Goal: Task Accomplishment & Management: Use online tool/utility

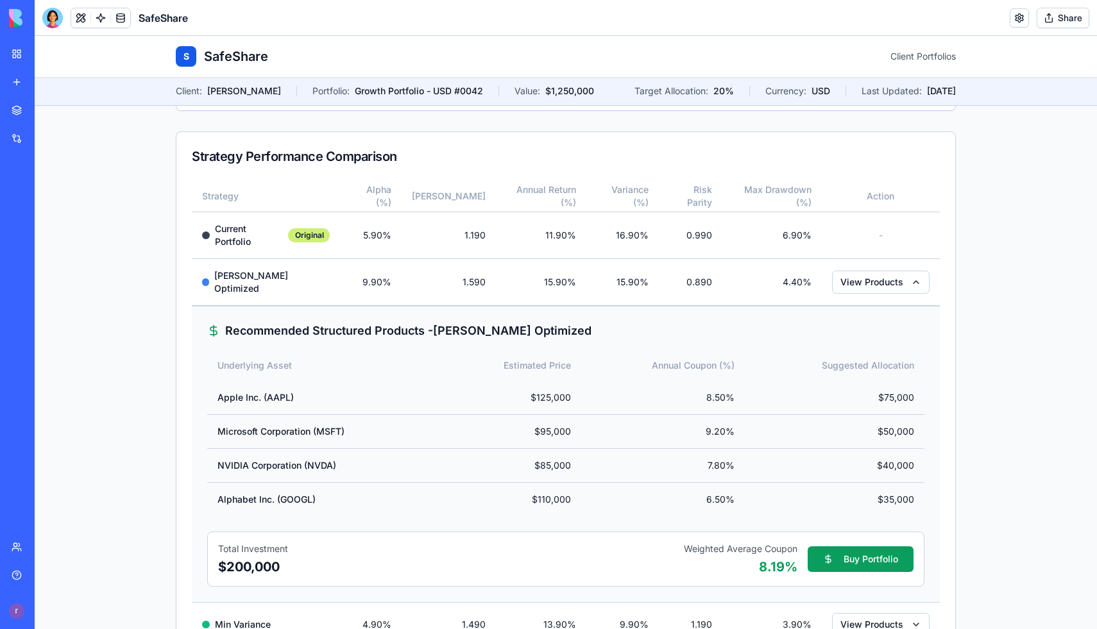
scroll to position [405, 0]
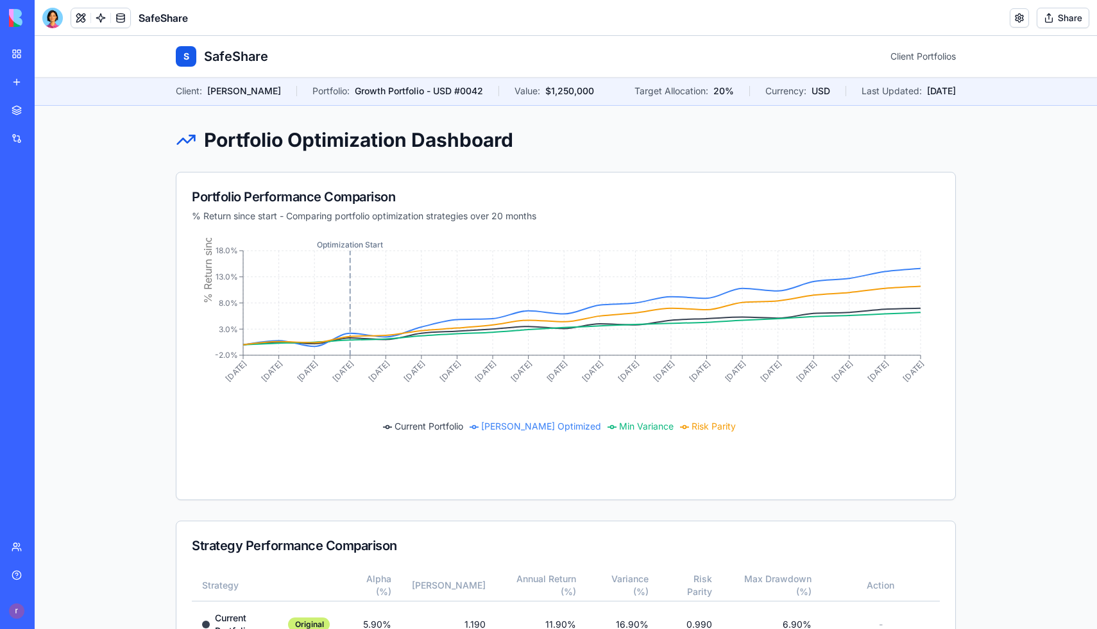
scroll to position [405, 0]
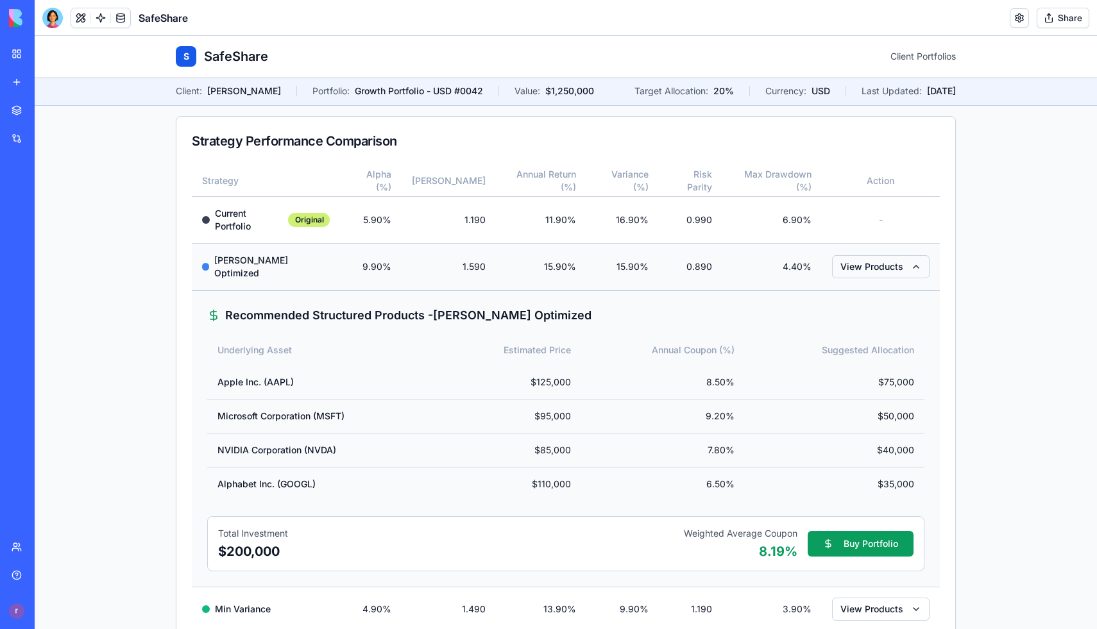
click at [907, 261] on button "View Products" at bounding box center [880, 266] width 97 height 23
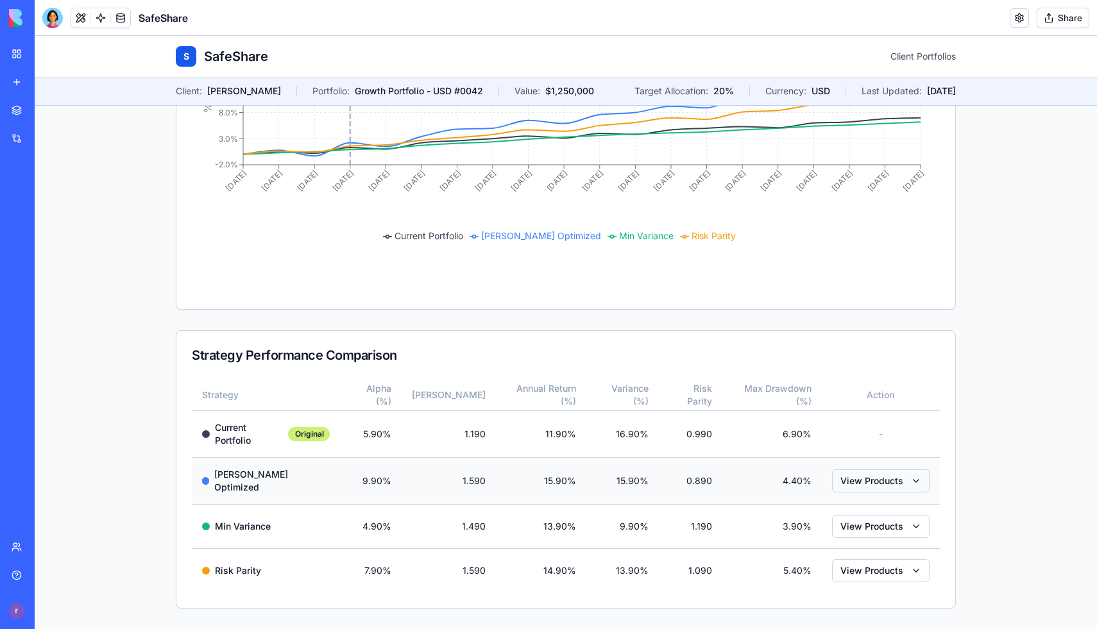
scroll to position [176, 0]
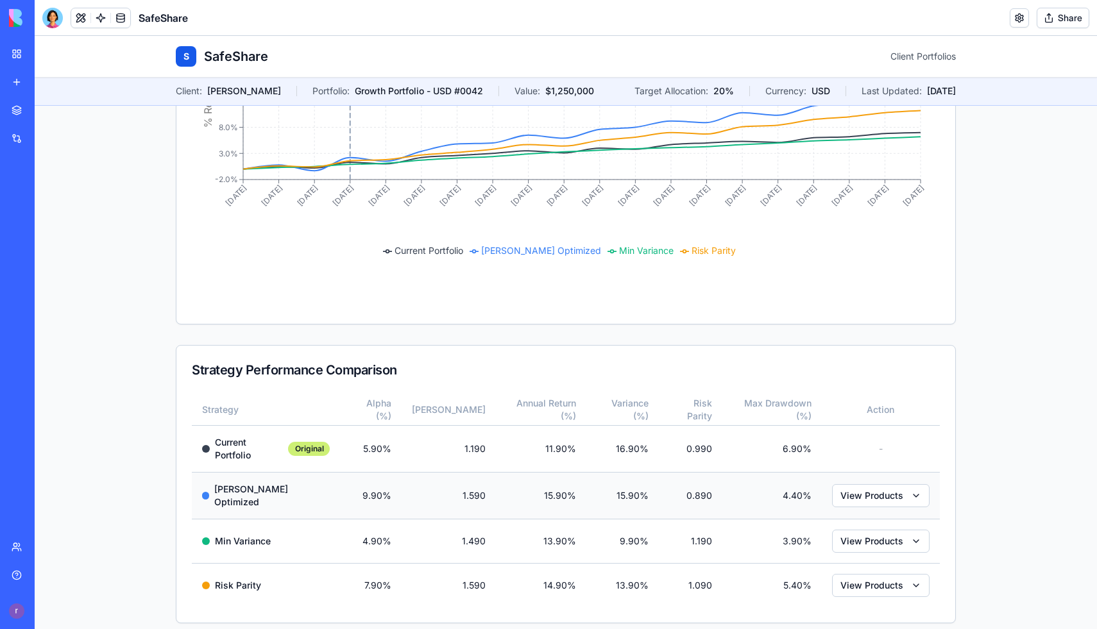
click at [846, 472] on td "View Products" at bounding box center [880, 495] width 118 height 47
click at [846, 489] on span "View Products" at bounding box center [871, 495] width 63 height 13
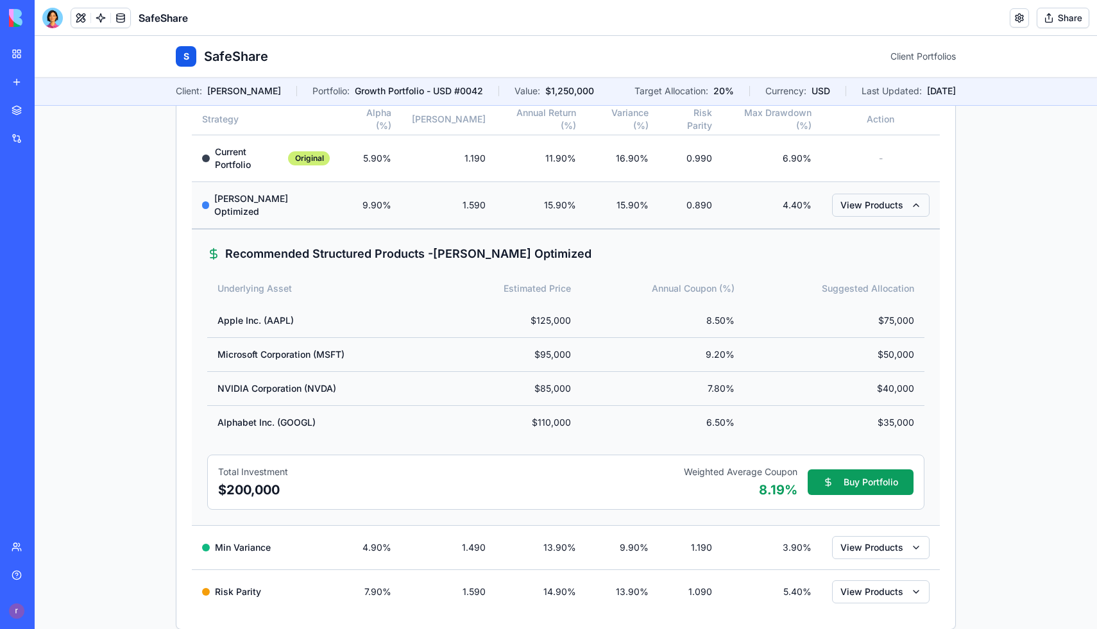
scroll to position [473, 0]
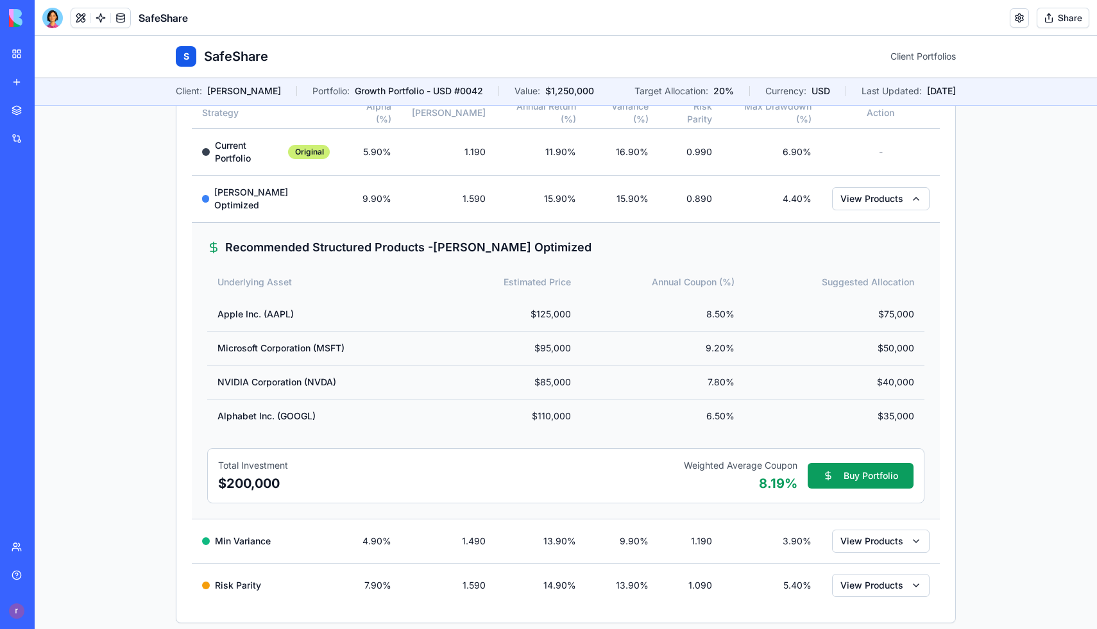
click at [707, 459] on div "Weighted Average Coupon" at bounding box center [741, 465] width 114 height 13
copy div "Weighted Average Coupon"
